Goal: Task Accomplishment & Management: Use online tool/utility

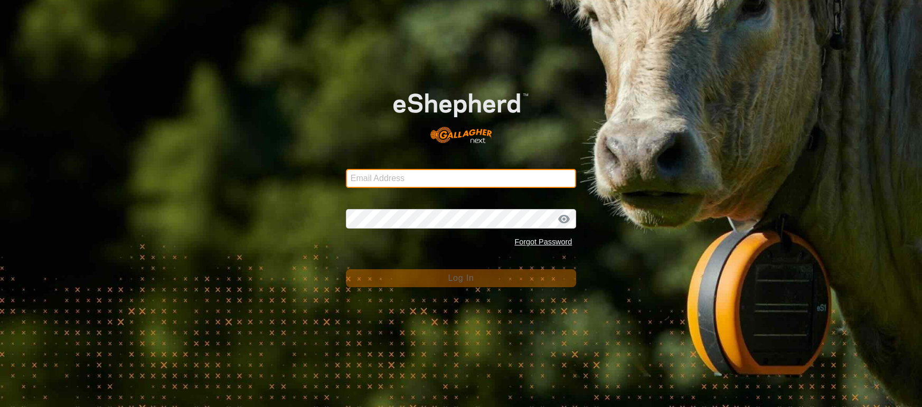
type input "[EMAIL_ADDRESS][DOMAIN_NAME]"
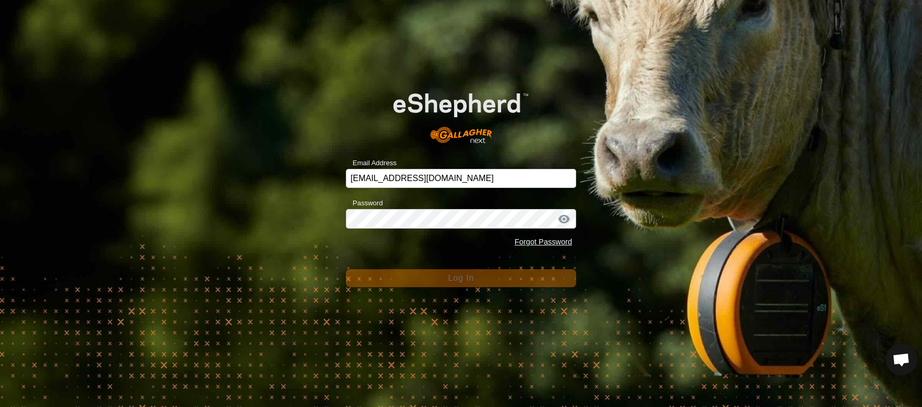
scroll to position [2391, 0]
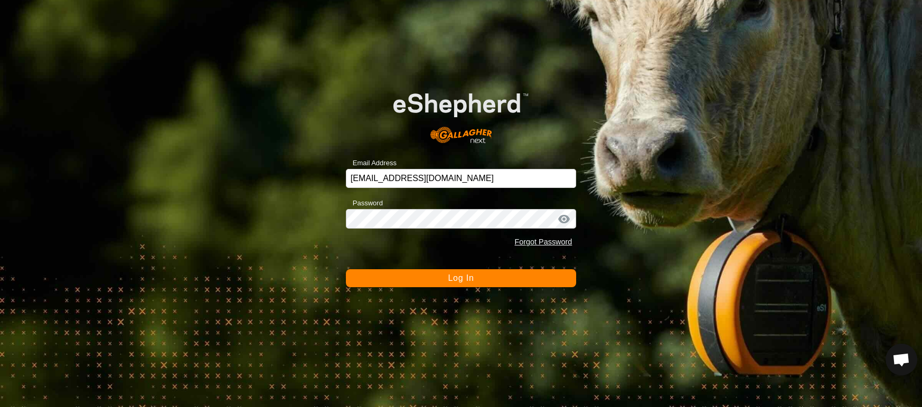
click at [455, 278] on span "Log In" at bounding box center [461, 278] width 26 height 9
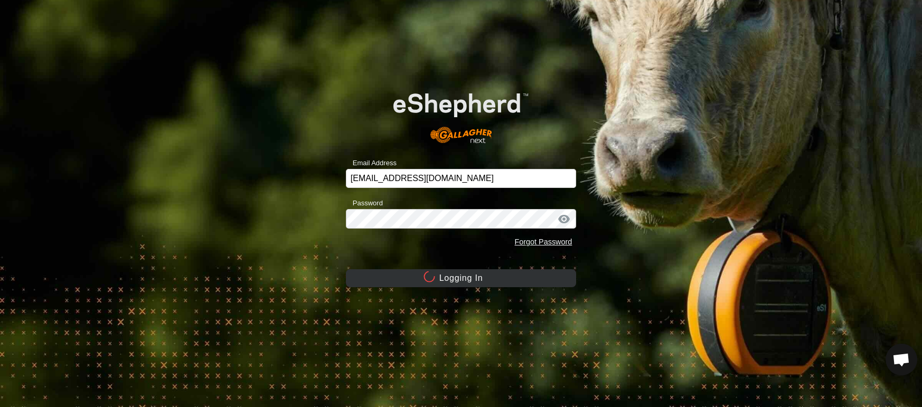
click at [455, 278] on button "Logging In" at bounding box center [461, 278] width 231 height 18
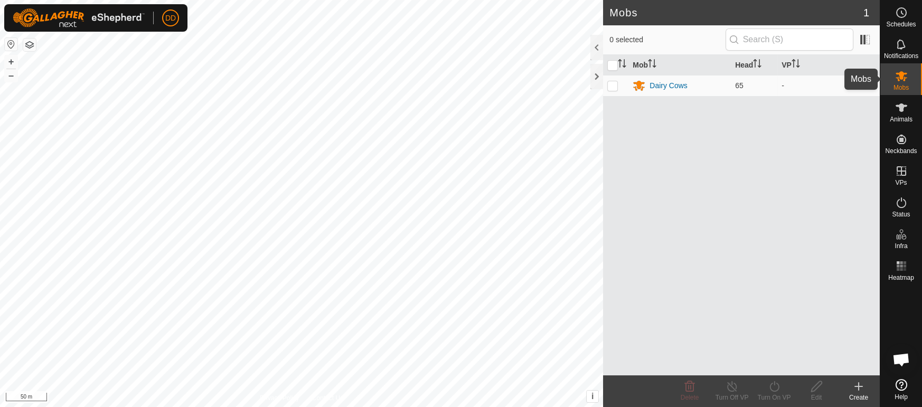
click at [905, 73] on icon at bounding box center [902, 76] width 12 height 10
click at [615, 87] on p-checkbox at bounding box center [613, 85] width 11 height 8
checkbox input "true"
click at [766, 399] on div "Turn On VP" at bounding box center [774, 398] width 42 height 10
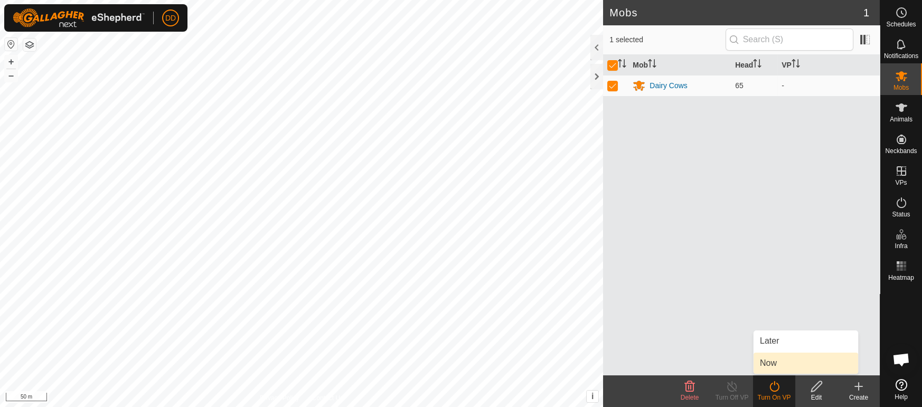
click at [768, 365] on link "Now" at bounding box center [806, 363] width 105 height 21
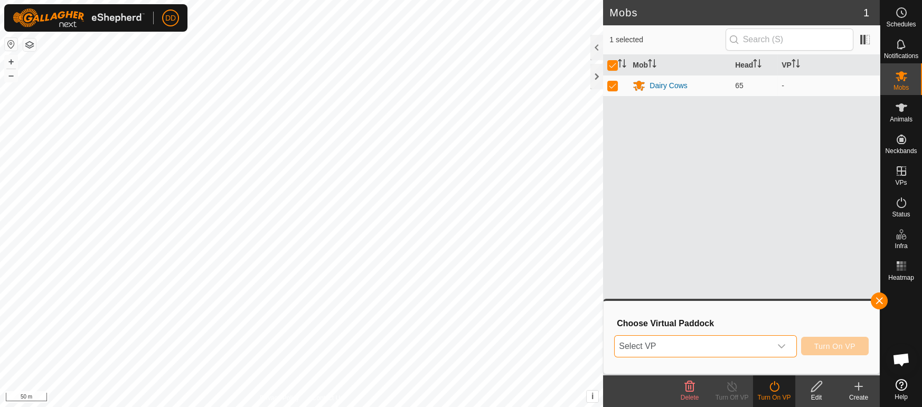
click at [651, 343] on span "Select VP" at bounding box center [693, 346] width 156 height 21
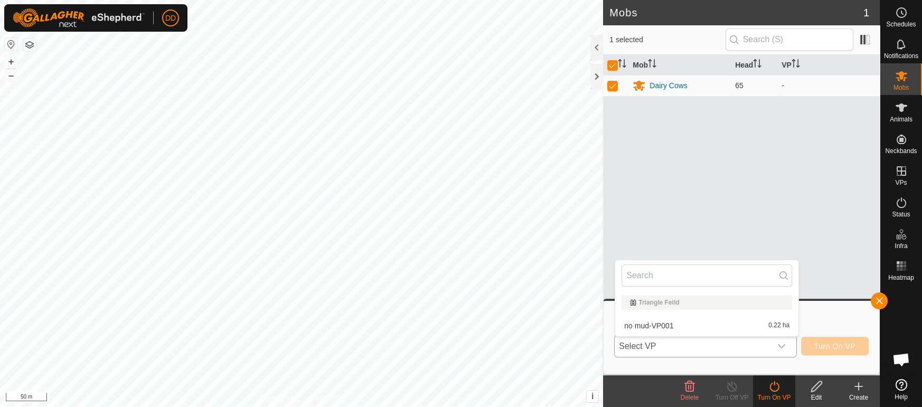
click at [648, 326] on li "no mud-VP001 0.22 ha" at bounding box center [706, 325] width 183 height 21
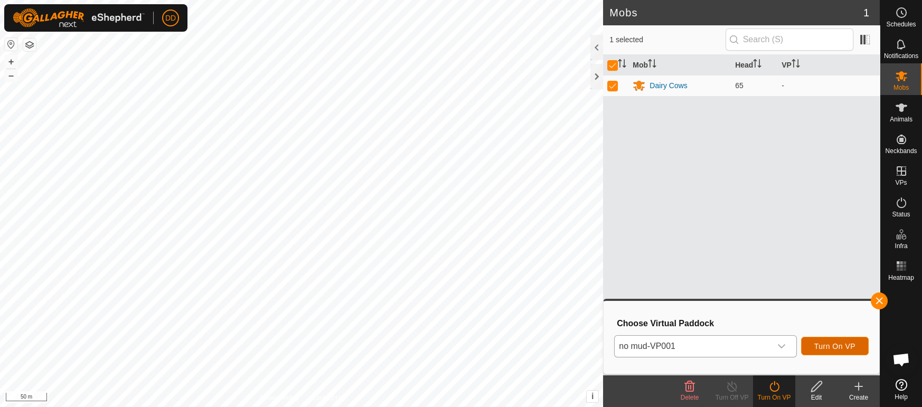
click at [834, 347] on span "Turn On VP" at bounding box center [835, 346] width 41 height 8
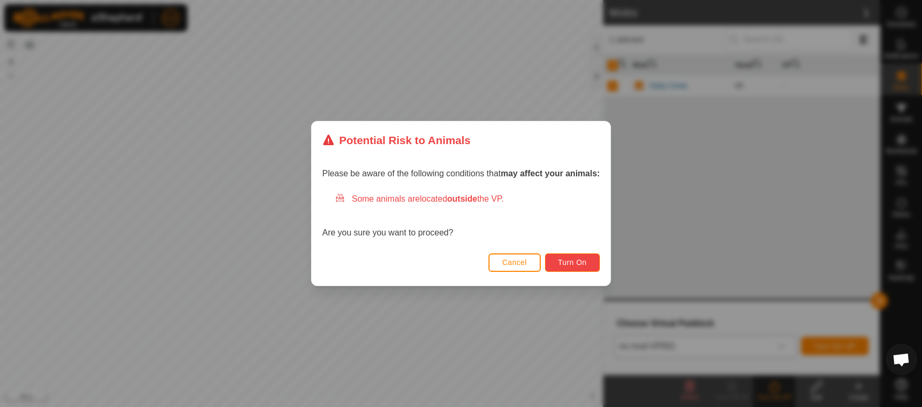
click at [560, 260] on span "Turn On" at bounding box center [572, 262] width 29 height 8
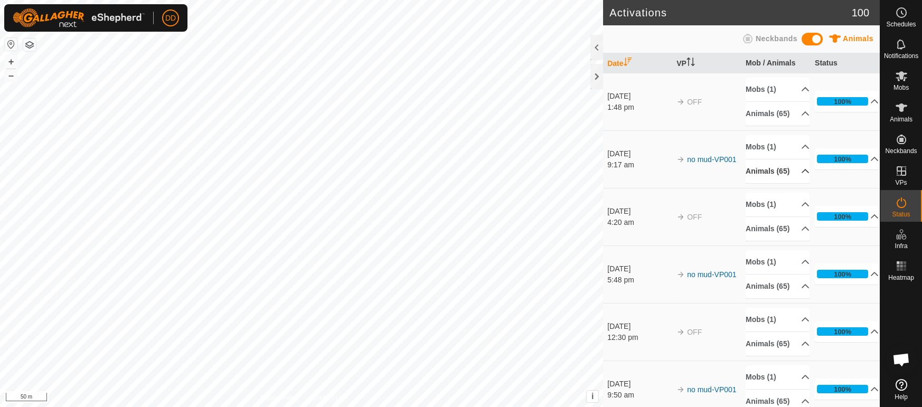
scroll to position [52, 0]
